Goal: Task Accomplishment & Management: Manage account settings

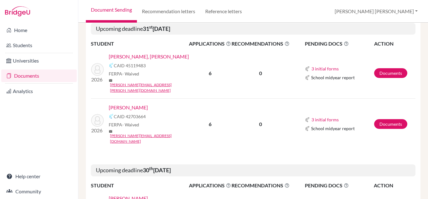
scroll to position [219, 0]
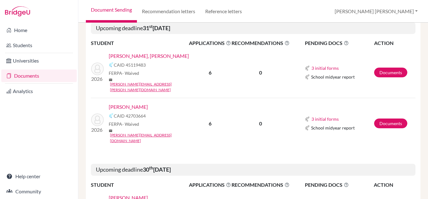
click at [126, 103] on link "[PERSON_NAME]" at bounding box center [128, 107] width 39 height 8
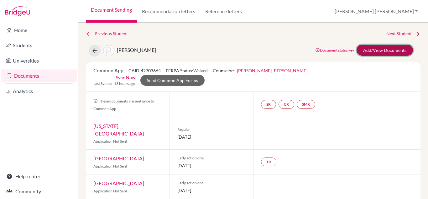
click at [368, 51] on link "Add/View Documents" at bounding box center [385, 50] width 56 height 11
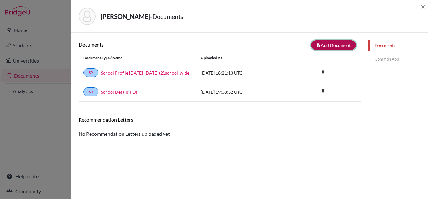
click at [326, 42] on button "note_add Add Document" at bounding box center [333, 45] width 45 height 10
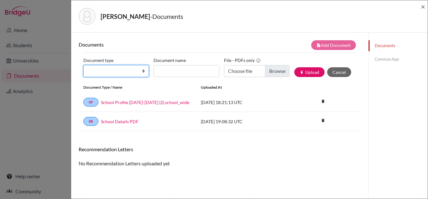
click at [141, 68] on select "Change explanation for Common App reports Counselor recommendation Internationa…" at bounding box center [116, 71] width 66 height 12
select select "4"
click at [83, 65] on select "Change explanation for Common App reports Counselor recommendation Internationa…" at bounding box center [116, 71] width 66 height 12
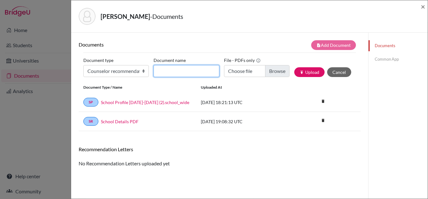
click at [182, 71] on input "Document name" at bounding box center [187, 71] width 66 height 12
type input "[PERSON_NAME] [PERSON_NAME] Counselor recommendation"
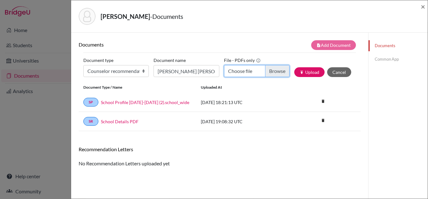
click at [281, 68] on input "Choose file" at bounding box center [257, 71] width 66 height 12
type input "C:\fakepath\[PERSON_NAME] [PERSON_NAME] _ [PERSON_NAME] _ Machote carta de [GEO…"
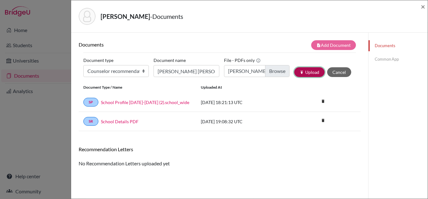
click at [300, 73] on icon "publish" at bounding box center [302, 72] width 4 height 4
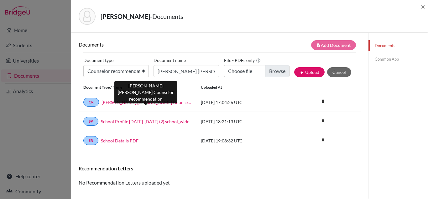
click at [142, 103] on link "[PERSON_NAME] [PERSON_NAME] Counselor recommendation" at bounding box center [147, 102] width 90 height 7
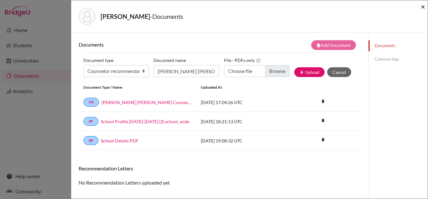
click at [423, 8] on span "×" at bounding box center [423, 6] width 4 height 9
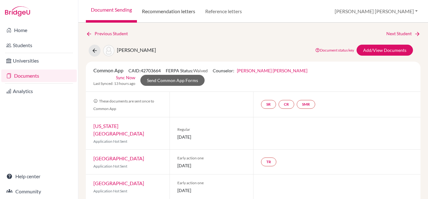
click at [176, 11] on link "Recommendation letters" at bounding box center [168, 11] width 63 height 23
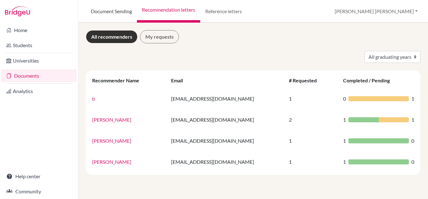
click at [125, 10] on link "Document Sending" at bounding box center [111, 11] width 51 height 23
